Goal: Task Accomplishment & Management: Manage account settings

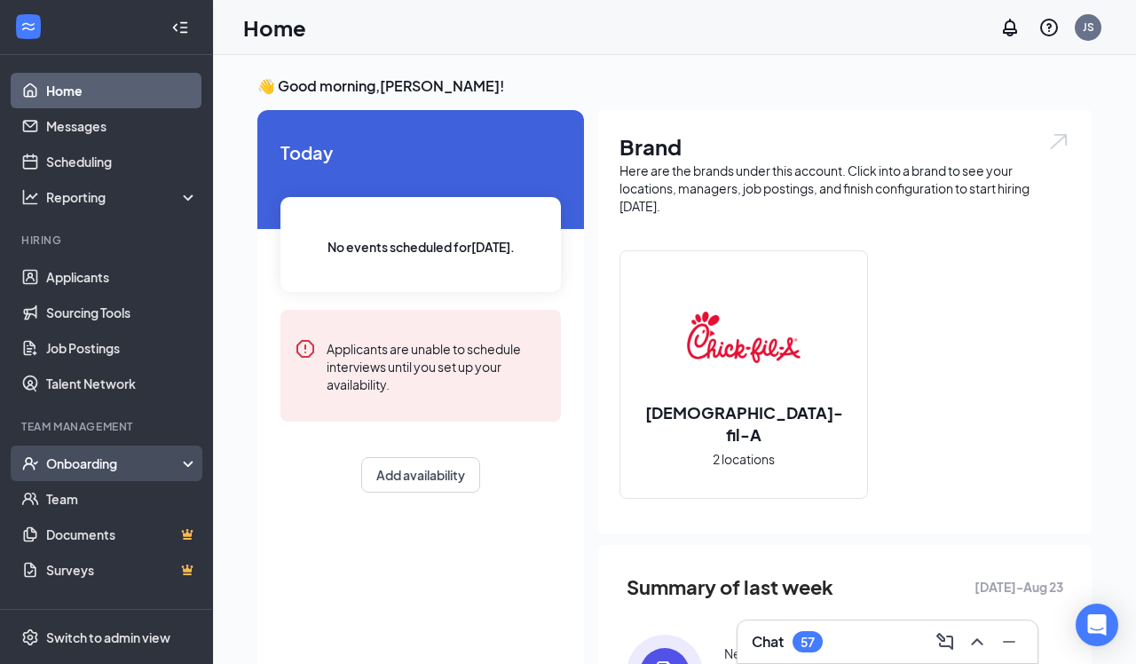
click at [97, 470] on div "Onboarding" at bounding box center [114, 464] width 137 height 18
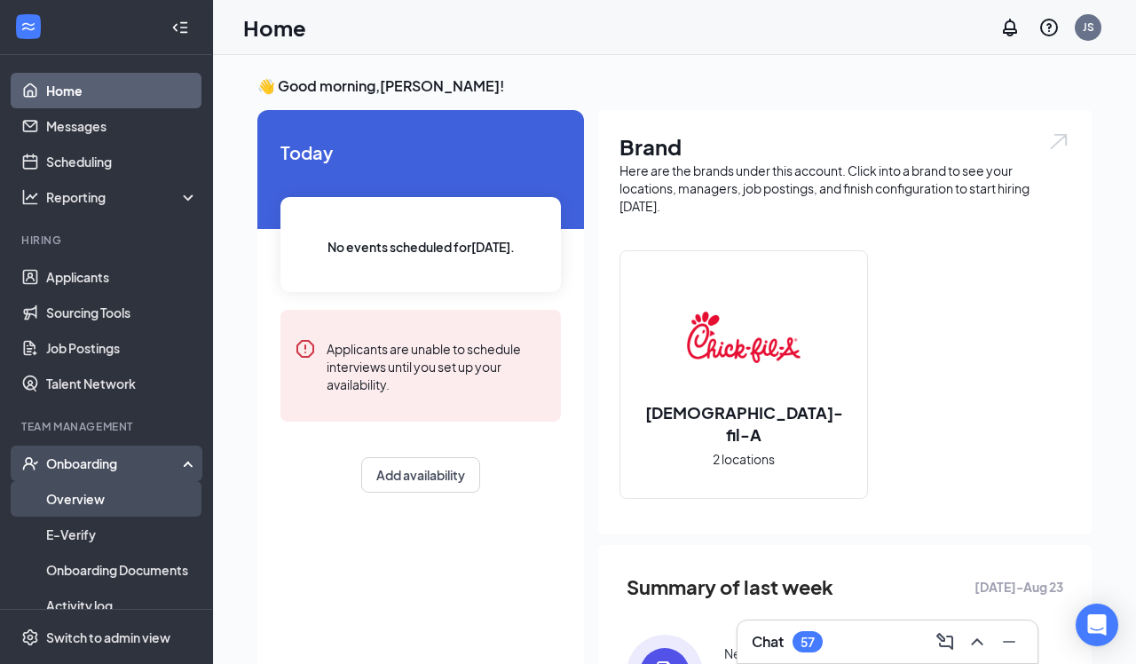
click at [90, 499] on link "Overview" at bounding box center [122, 499] width 152 height 36
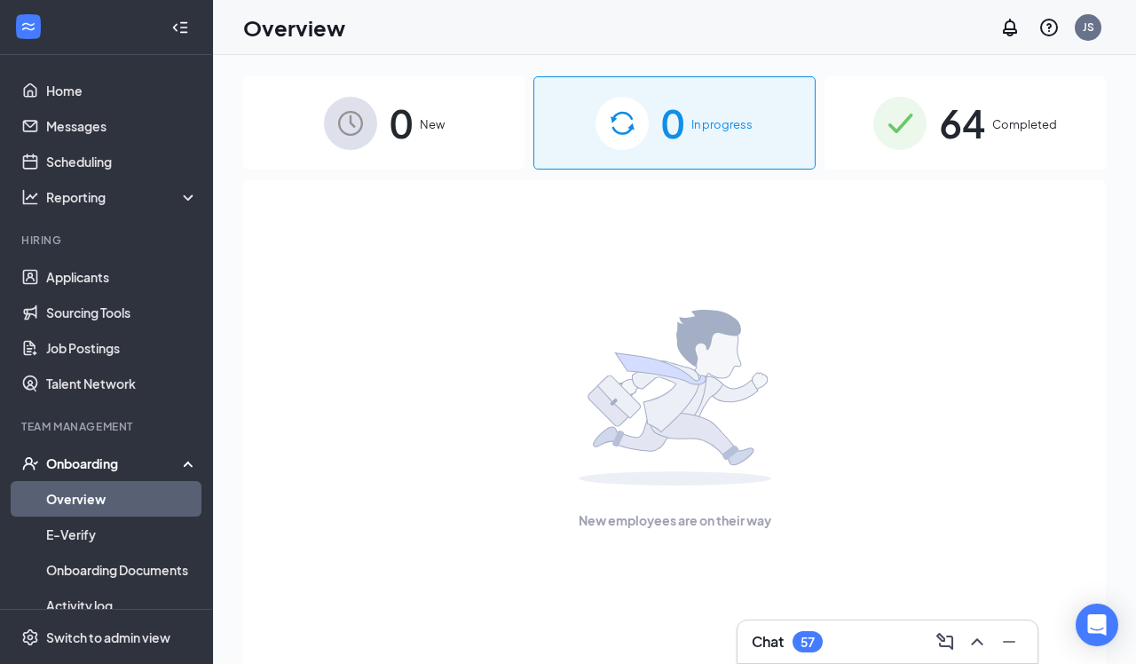
click at [922, 133] on img at bounding box center [899, 123] width 53 height 53
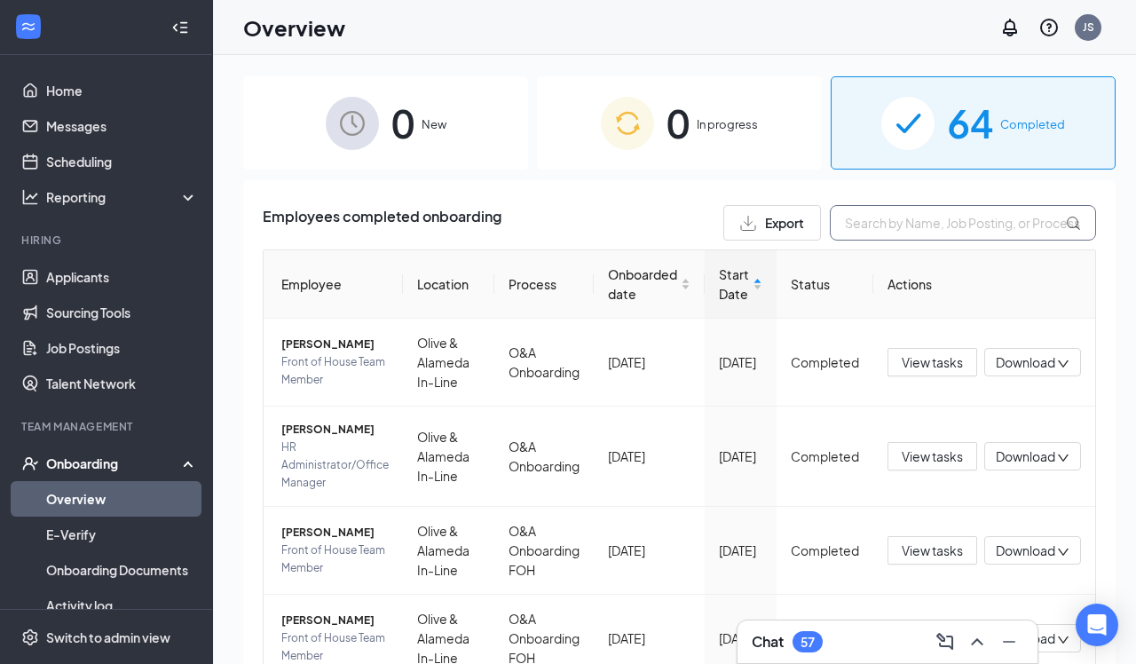
click at [858, 233] on input "text" at bounding box center [963, 223] width 266 height 36
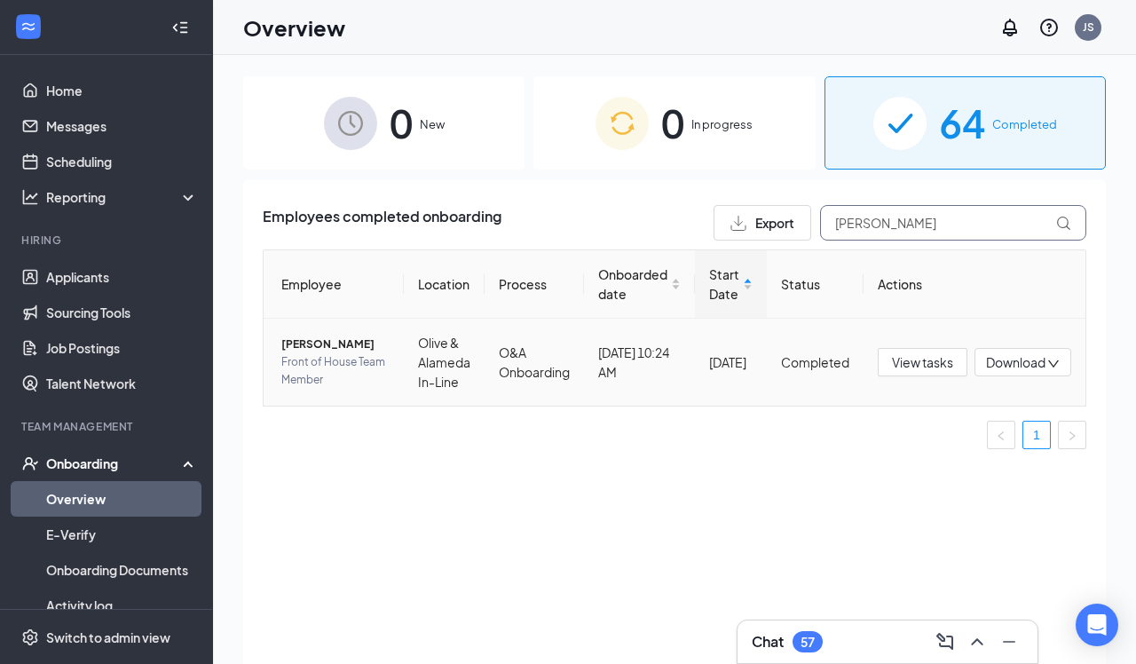
type input "[PERSON_NAME]"
click at [318, 344] on span "[PERSON_NAME]" at bounding box center [335, 345] width 108 height 18
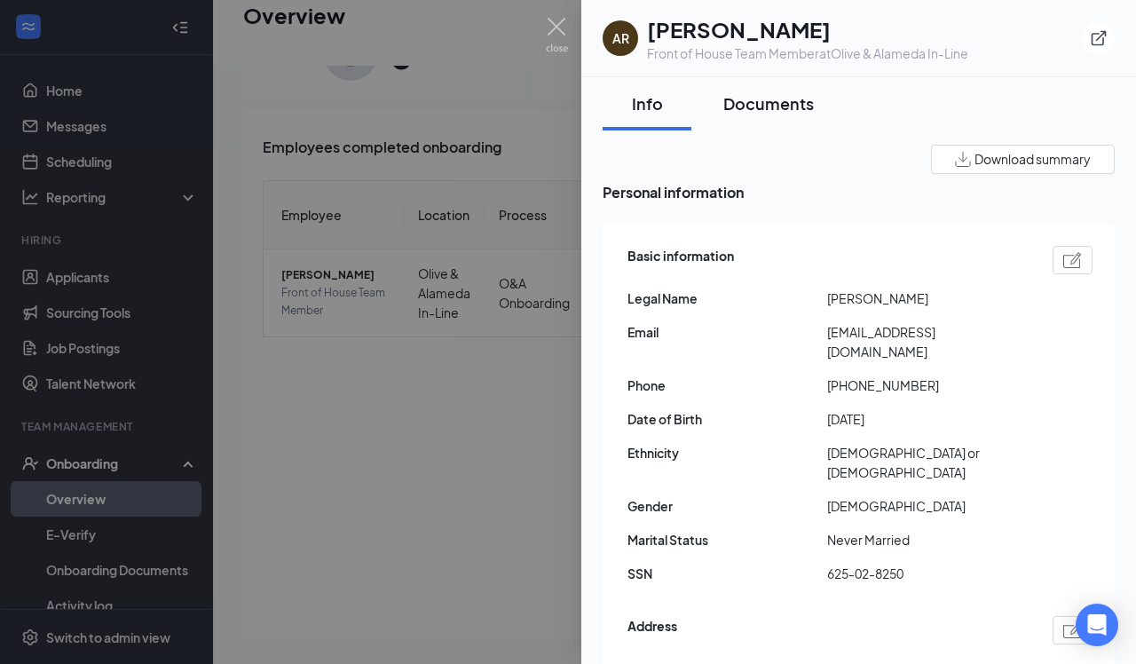
click at [775, 96] on div "Documents" at bounding box center [768, 103] width 91 height 22
